Goal: Complete application form

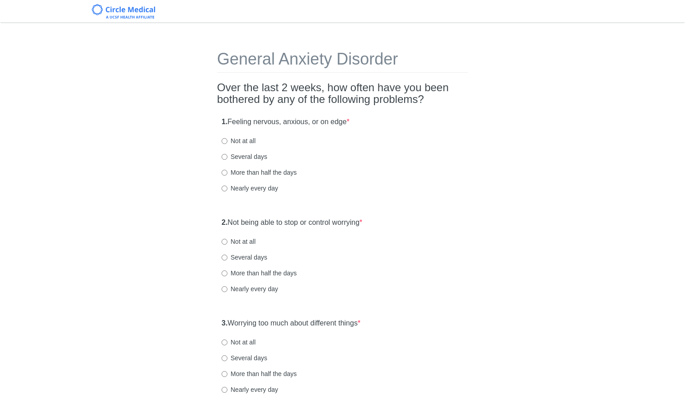
click at [337, 164] on div "1. Feeling nervous, anxious, or on edge * Not at all Several days More than hal…" at bounding box center [342, 160] width 251 height 94
click at [412, 215] on div "2. Not being able to stop or control worrying * Not at all Several days More th…" at bounding box center [342, 260] width 251 height 94
click at [254, 137] on label "Not at all" at bounding box center [238, 140] width 34 height 9
click at [227, 138] on input "Not at all" at bounding box center [224, 141] width 6 height 6
radio input "true"
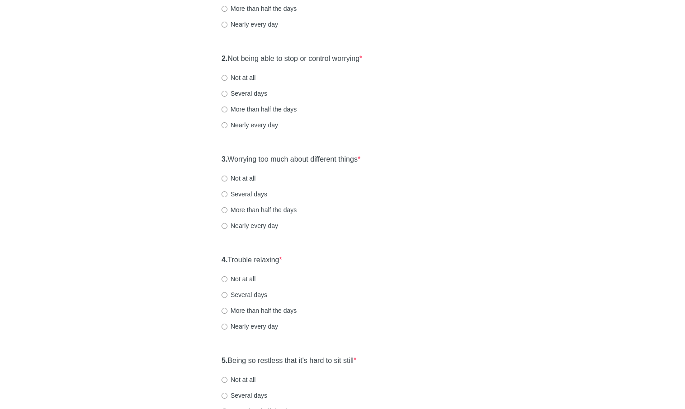
scroll to position [174, 0]
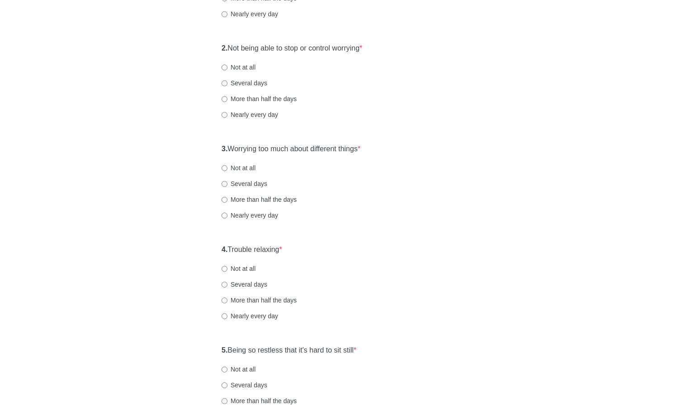
click at [250, 70] on label "Not at all" at bounding box center [238, 67] width 34 height 9
click at [227, 70] on input "Not at all" at bounding box center [224, 68] width 6 height 6
radio input "true"
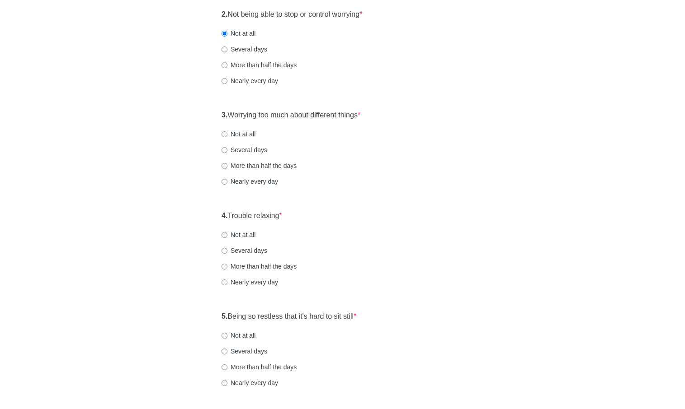
click at [235, 136] on label "Not at all" at bounding box center [238, 134] width 34 height 9
click at [227, 136] on input "Not at all" at bounding box center [224, 135] width 6 height 6
radio input "true"
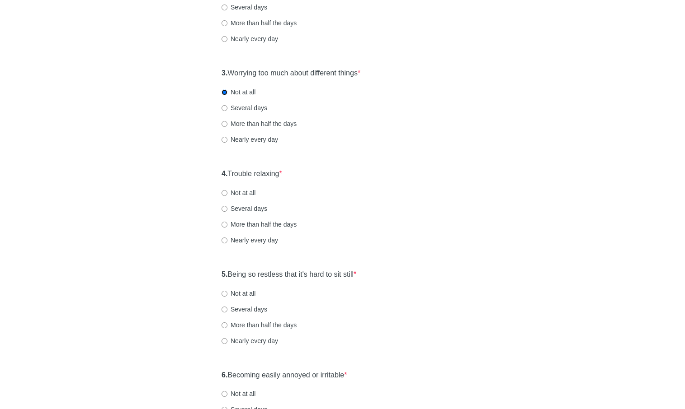
scroll to position [252, 0]
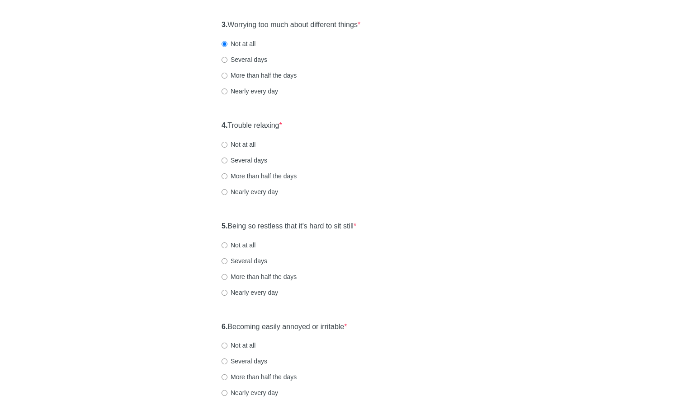
click at [251, 145] on label "Not at all" at bounding box center [238, 144] width 34 height 9
click at [227, 145] on input "Not at all" at bounding box center [224, 145] width 6 height 6
radio input "true"
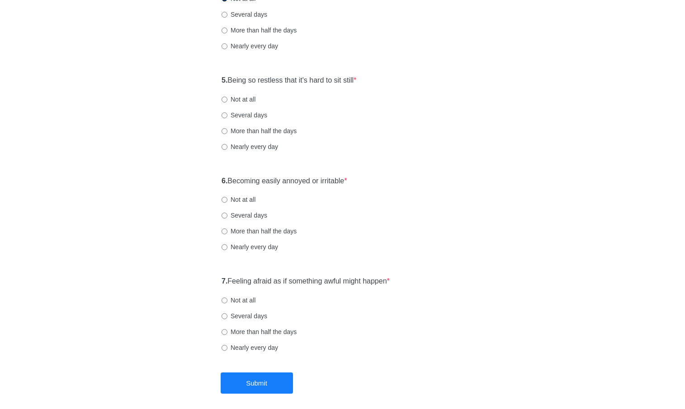
scroll to position [474, 0]
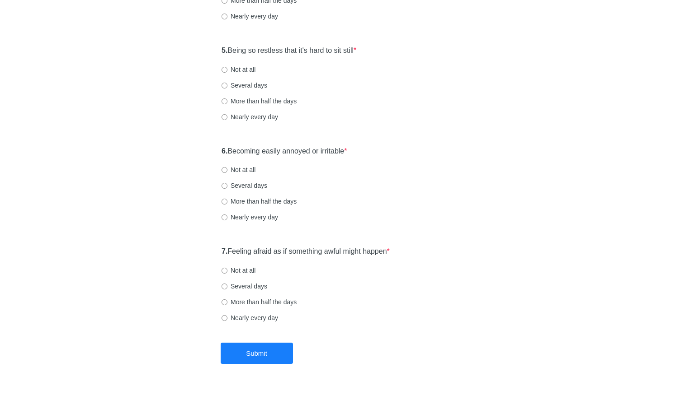
click at [233, 65] on label "Not at all" at bounding box center [238, 69] width 34 height 9
click at [227, 67] on input "Not at all" at bounding box center [224, 70] width 6 height 6
radio input "true"
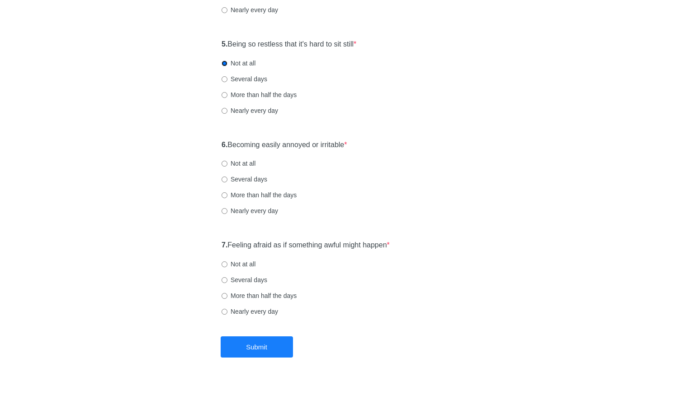
scroll to position [484, 0]
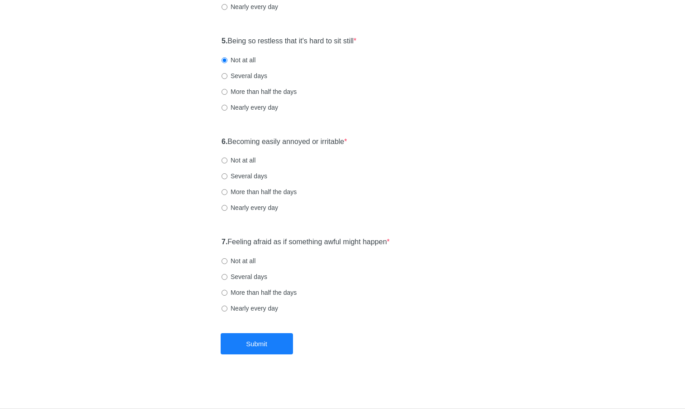
click at [235, 163] on label "Not at all" at bounding box center [238, 160] width 34 height 9
click at [227, 163] on input "Not at all" at bounding box center [224, 161] width 6 height 6
radio input "true"
click at [244, 267] on div "7. Feeling afraid as if something awful might happen * Not at all Several days …" at bounding box center [342, 280] width 251 height 94
click at [244, 263] on label "Not at all" at bounding box center [238, 261] width 34 height 9
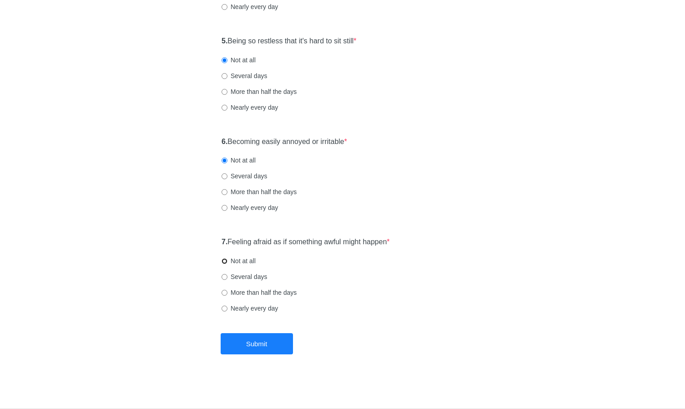
click at [227, 263] on input "Not at all" at bounding box center [224, 261] width 6 height 6
radio input "true"
click at [271, 338] on button "Submit" at bounding box center [257, 344] width 72 height 21
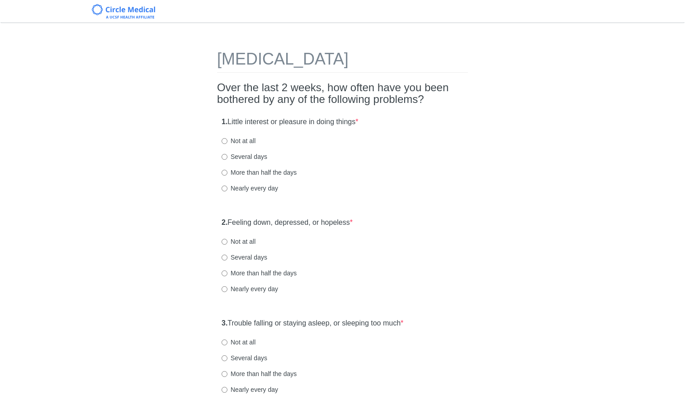
click at [250, 143] on label "Not at all" at bounding box center [238, 140] width 34 height 9
click at [227, 143] on input "Not at all" at bounding box center [224, 141] width 6 height 6
radio input "true"
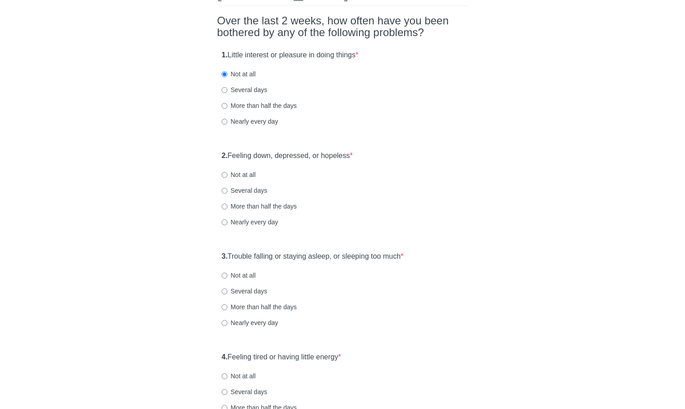
click at [245, 174] on label "Not at all" at bounding box center [238, 174] width 34 height 9
click at [227, 174] on input "Not at all" at bounding box center [224, 175] width 6 height 6
radio input "true"
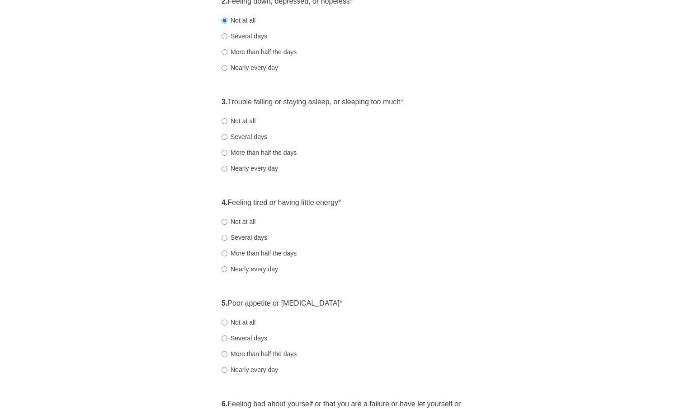
click at [247, 122] on label "Not at all" at bounding box center [238, 121] width 34 height 9
click at [227, 122] on input "Not at all" at bounding box center [224, 121] width 6 height 6
radio input "true"
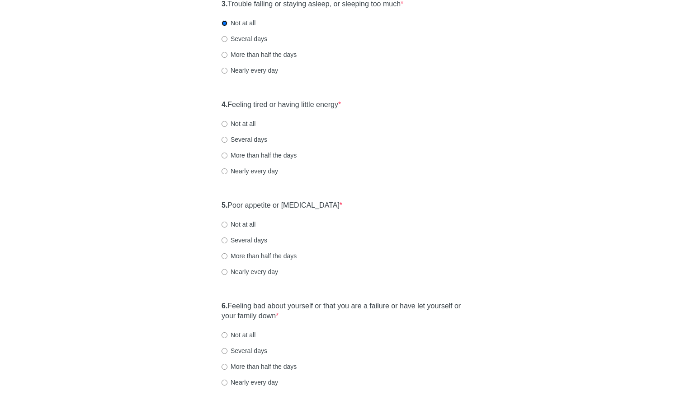
scroll to position [321, 0]
click at [238, 120] on label "Not at all" at bounding box center [238, 121] width 34 height 9
click at [227, 120] on input "Not at all" at bounding box center [224, 122] width 6 height 6
radio input "true"
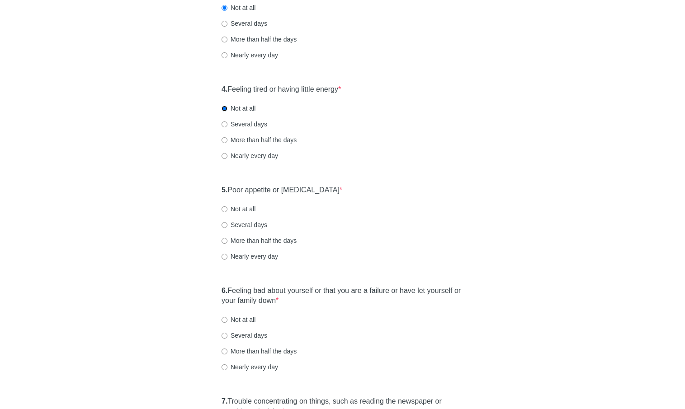
scroll to position [386, 0]
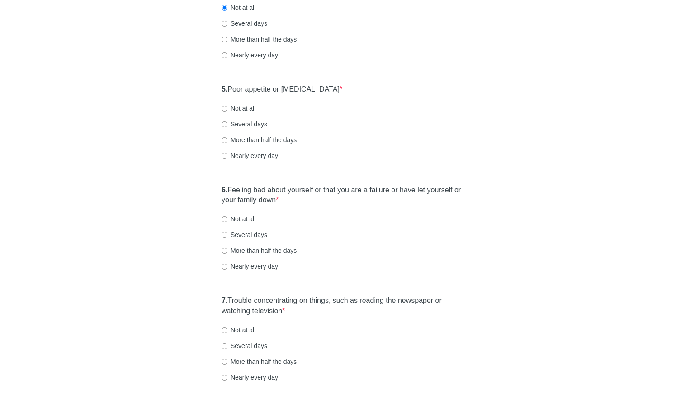
click at [249, 105] on label "Not at all" at bounding box center [238, 108] width 34 height 9
click at [227, 106] on input "Not at all" at bounding box center [224, 109] width 6 height 6
radio input "true"
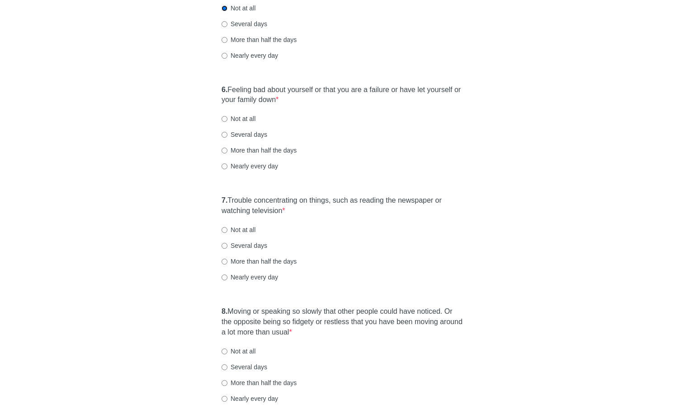
scroll to position [570, 0]
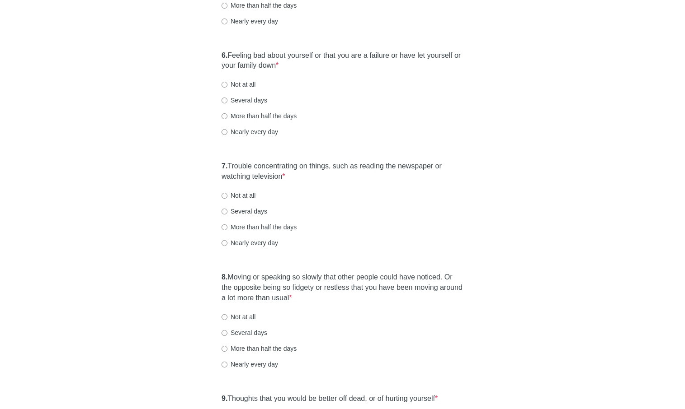
click at [248, 86] on label "Not at all" at bounding box center [238, 84] width 34 height 9
click at [227, 86] on input "Not at all" at bounding box center [224, 85] width 6 height 6
radio input "true"
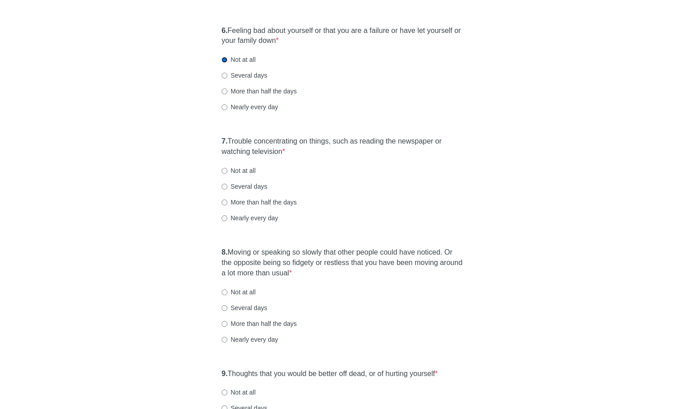
scroll to position [610, 0]
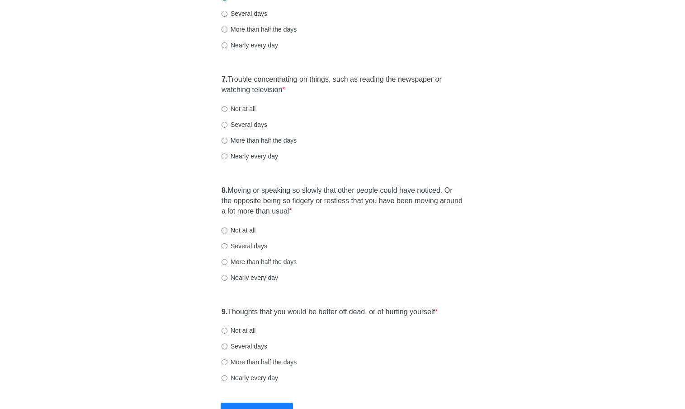
click at [254, 103] on div "7. Trouble concentrating on things, such as reading the newspaper or watching t…" at bounding box center [342, 122] width 251 height 104
click at [253, 104] on label "Not at all" at bounding box center [238, 108] width 34 height 9
click at [227, 106] on input "Not at all" at bounding box center [224, 109] width 6 height 6
radio input "true"
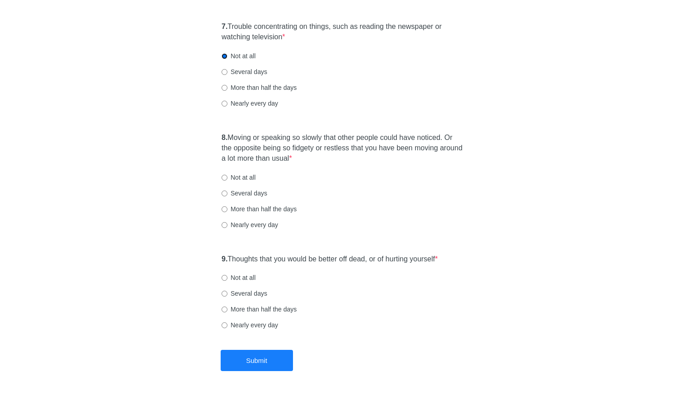
scroll to position [726, 0]
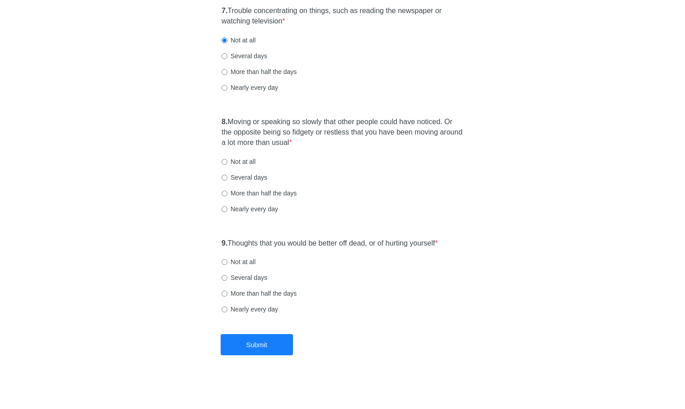
click at [235, 159] on label "Not at all" at bounding box center [238, 161] width 34 height 9
click at [227, 159] on input "Not at all" at bounding box center [224, 162] width 6 height 6
radio input "true"
click at [224, 258] on label "Not at all" at bounding box center [238, 261] width 34 height 9
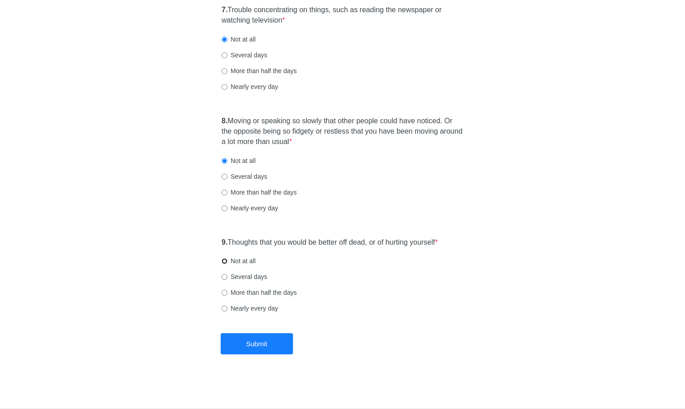
click at [224, 258] on input "Not at all" at bounding box center [224, 261] width 6 height 6
radio input "true"
click at [264, 345] on button "Submit" at bounding box center [257, 344] width 72 height 21
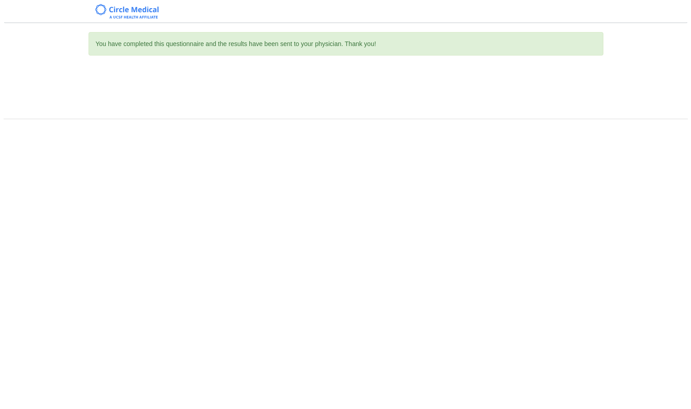
scroll to position [0, 0]
